Goal: Task Accomplishment & Management: Complete application form

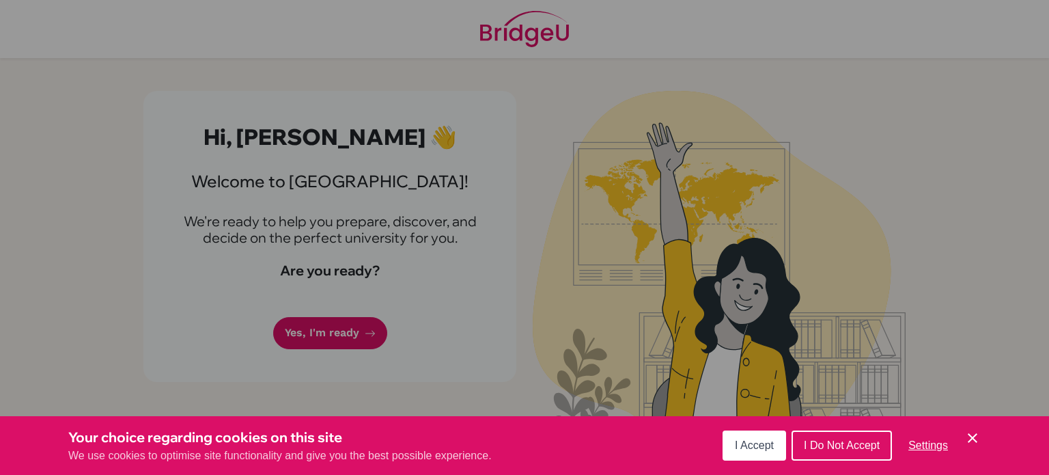
click at [727, 445] on button "I Accept" at bounding box center [754, 445] width 64 height 30
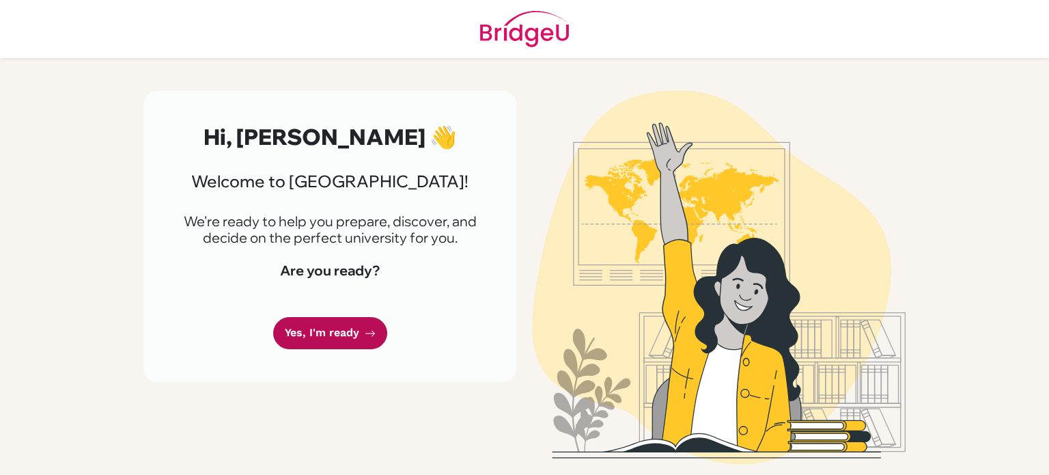
click at [341, 338] on link "Yes, I'm ready" at bounding box center [330, 333] width 114 height 32
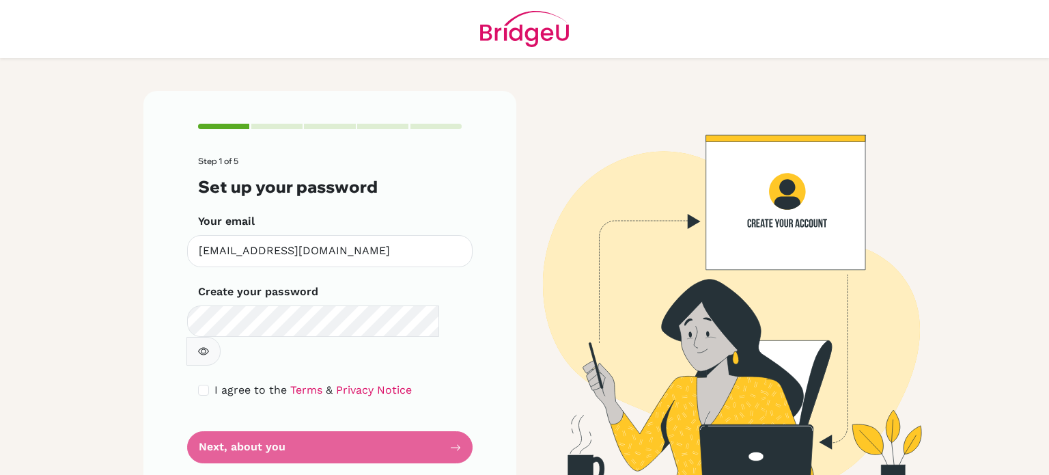
click at [209, 346] on icon "button" at bounding box center [203, 351] width 11 height 11
click at [218, 383] on span "I agree to the" at bounding box center [250, 389] width 72 height 13
click at [189, 360] on div "Step 1 of 5 Set up your password Your email [EMAIL_ADDRESS][DOMAIN_NAME] Invali…" at bounding box center [329, 293] width 373 height 405
click at [196, 363] on div "Step 1 of 5 Set up your password Your email [EMAIL_ADDRESS][DOMAIN_NAME] Invali…" at bounding box center [329, 293] width 373 height 405
click at [205, 384] on input "checkbox" at bounding box center [203, 389] width 11 height 11
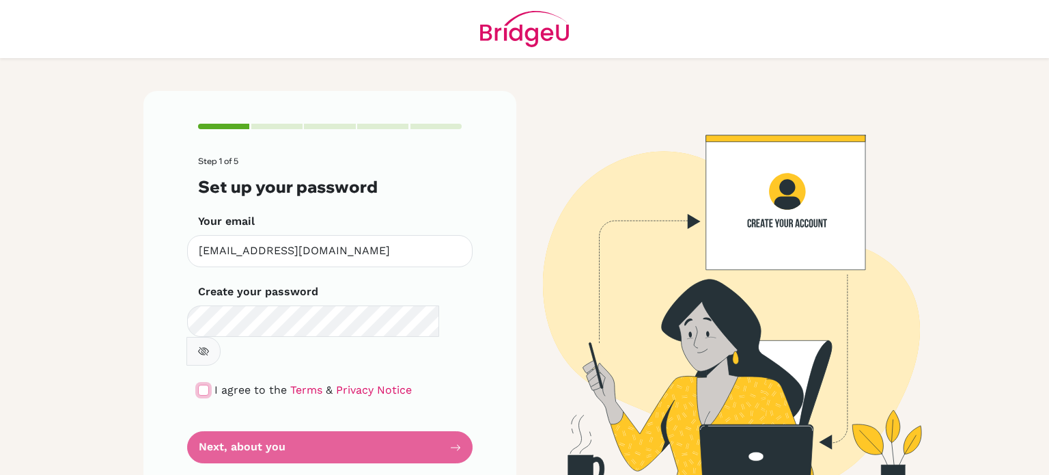
checkbox input "true"
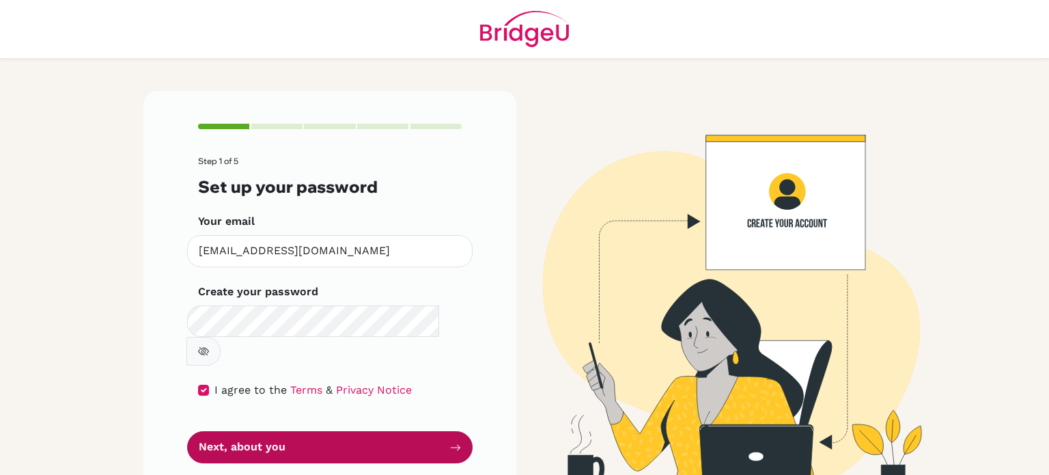
click at [286, 431] on button "Next, about you" at bounding box center [329, 447] width 285 height 32
